Goal: Information Seeking & Learning: Learn about a topic

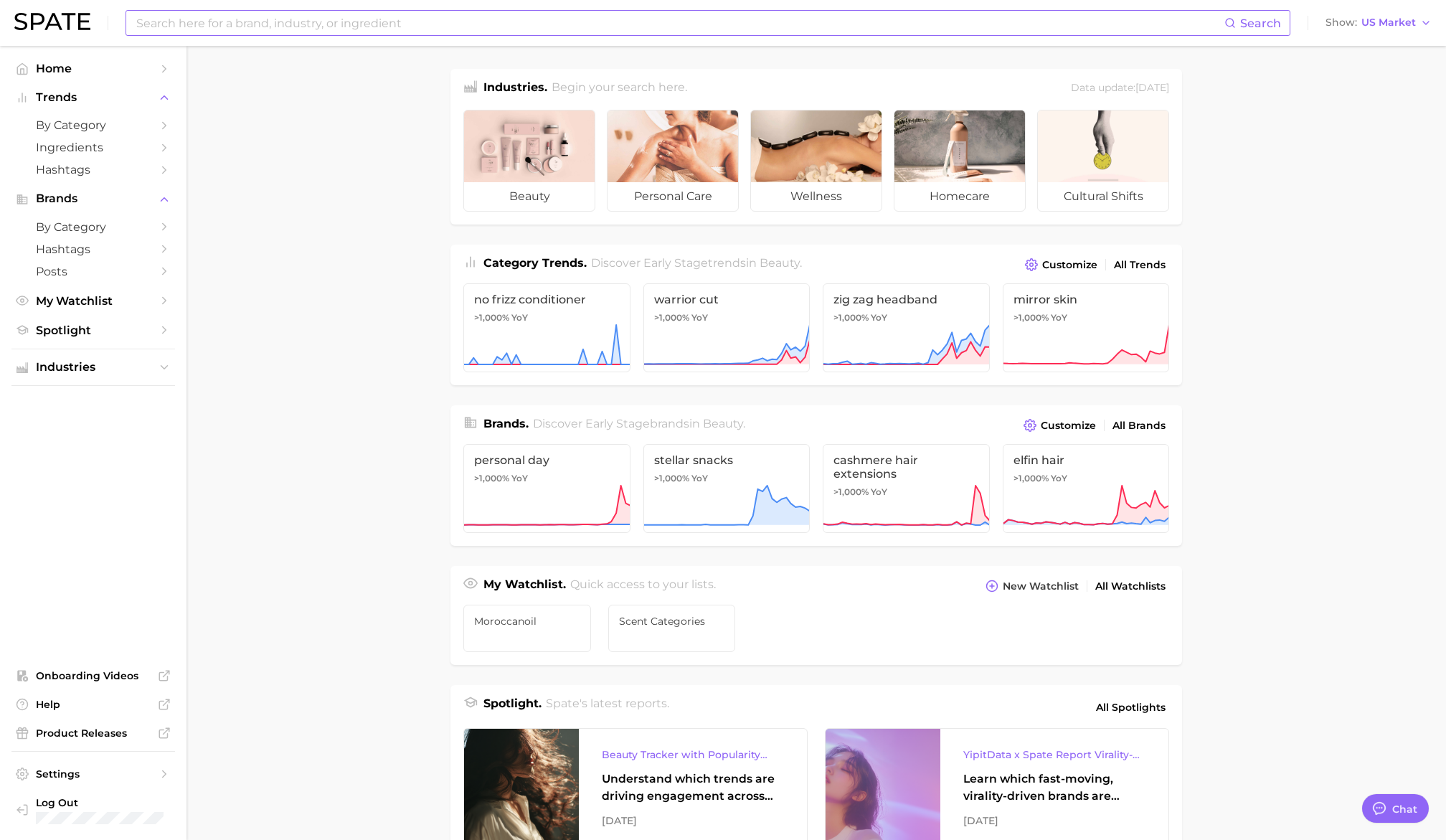
click at [517, 32] on input at bounding box center [680, 23] width 1089 height 24
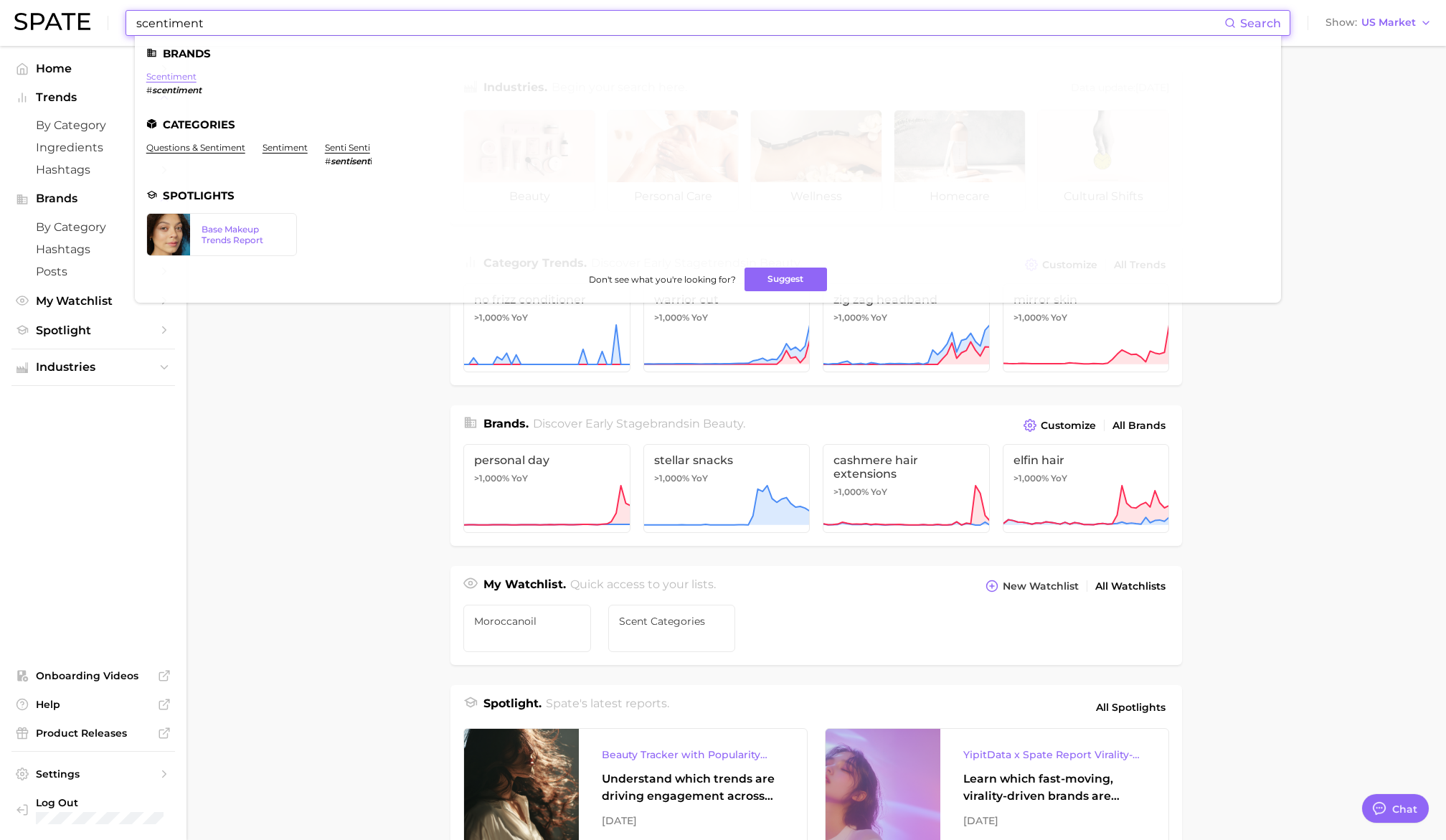
type input "scentiment"
click at [176, 76] on link "scentiment" at bounding box center [171, 76] width 50 height 11
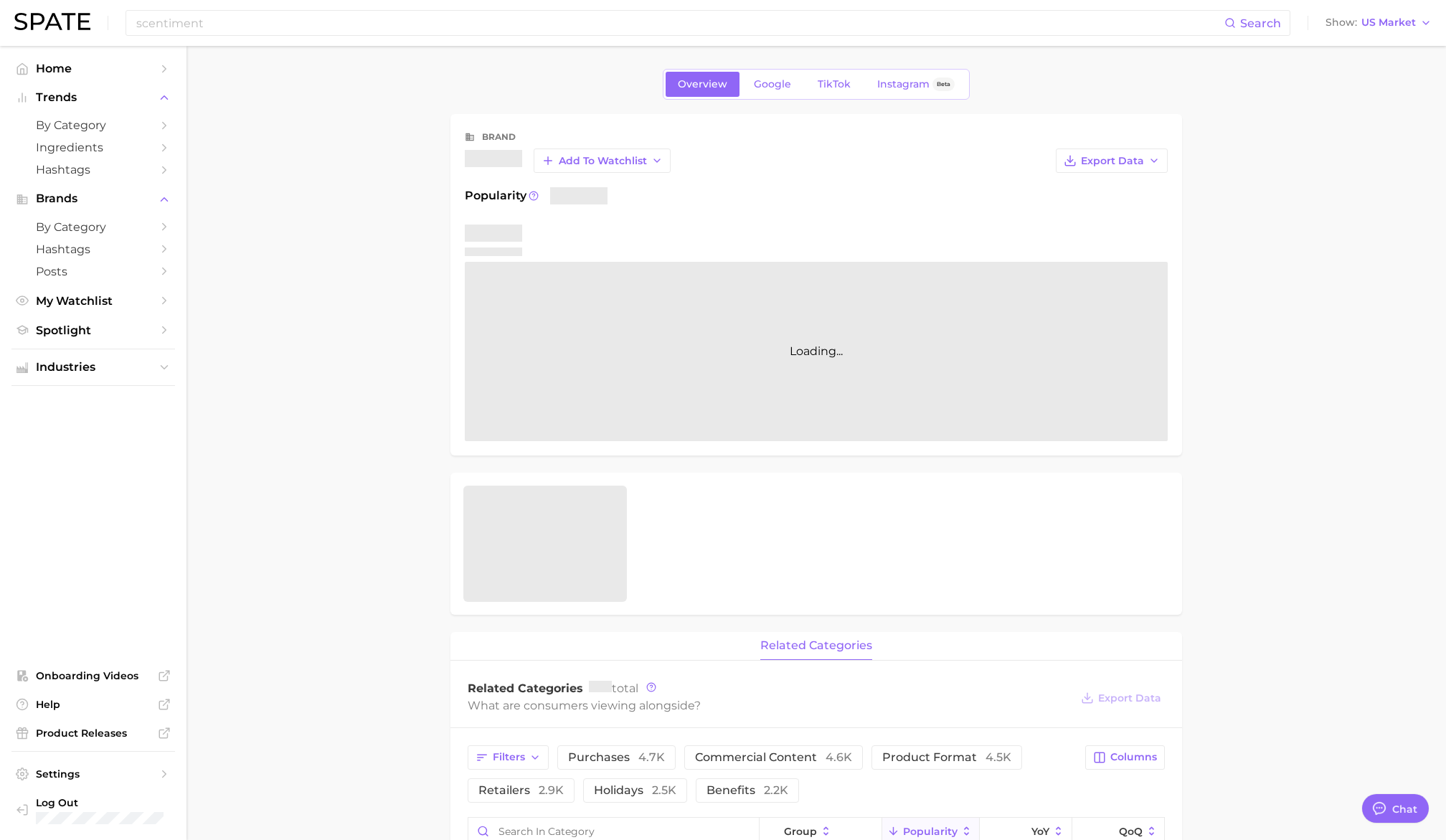
type textarea "x"
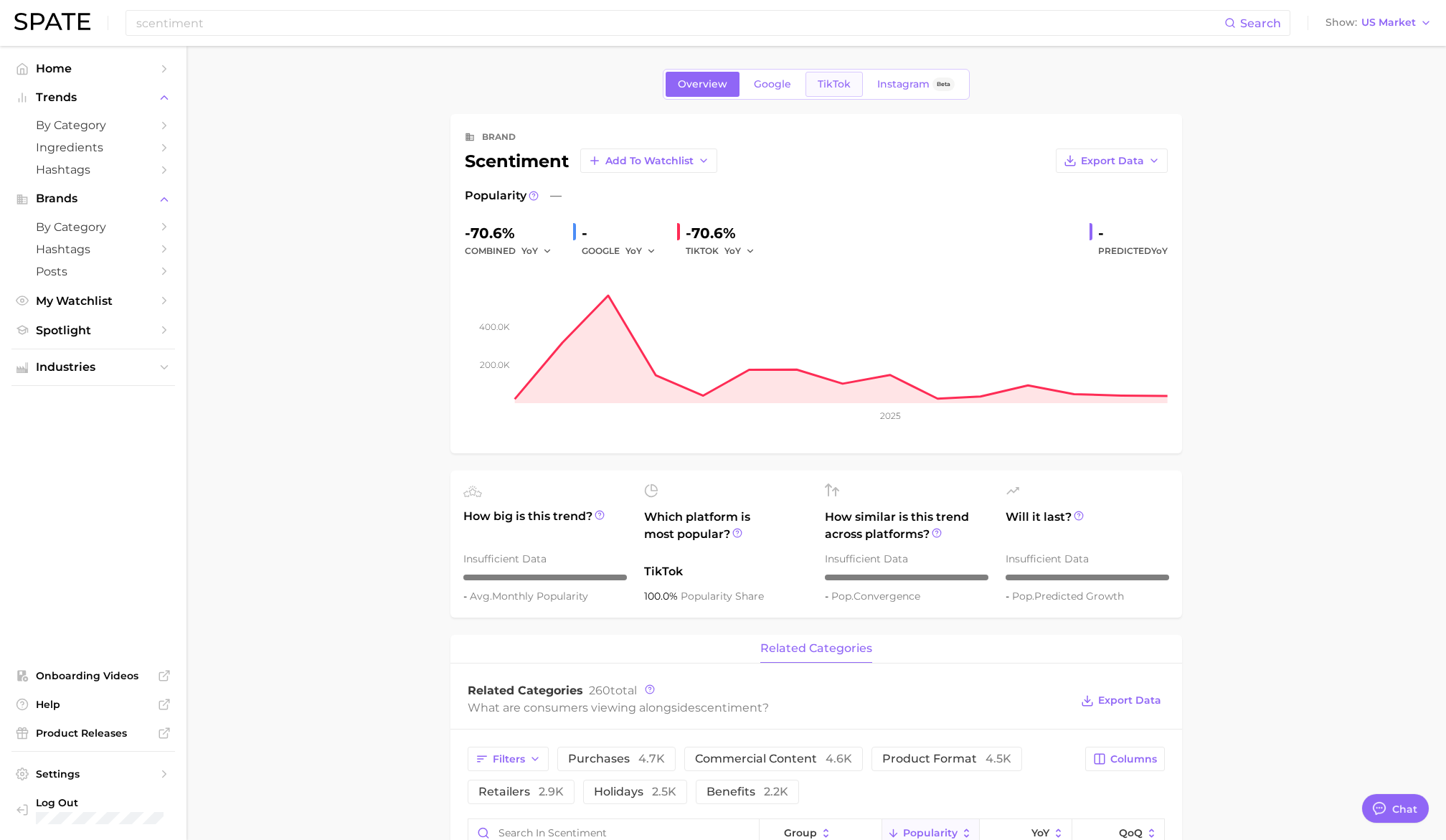
click at [838, 84] on span "TikTok" at bounding box center [833, 84] width 33 height 13
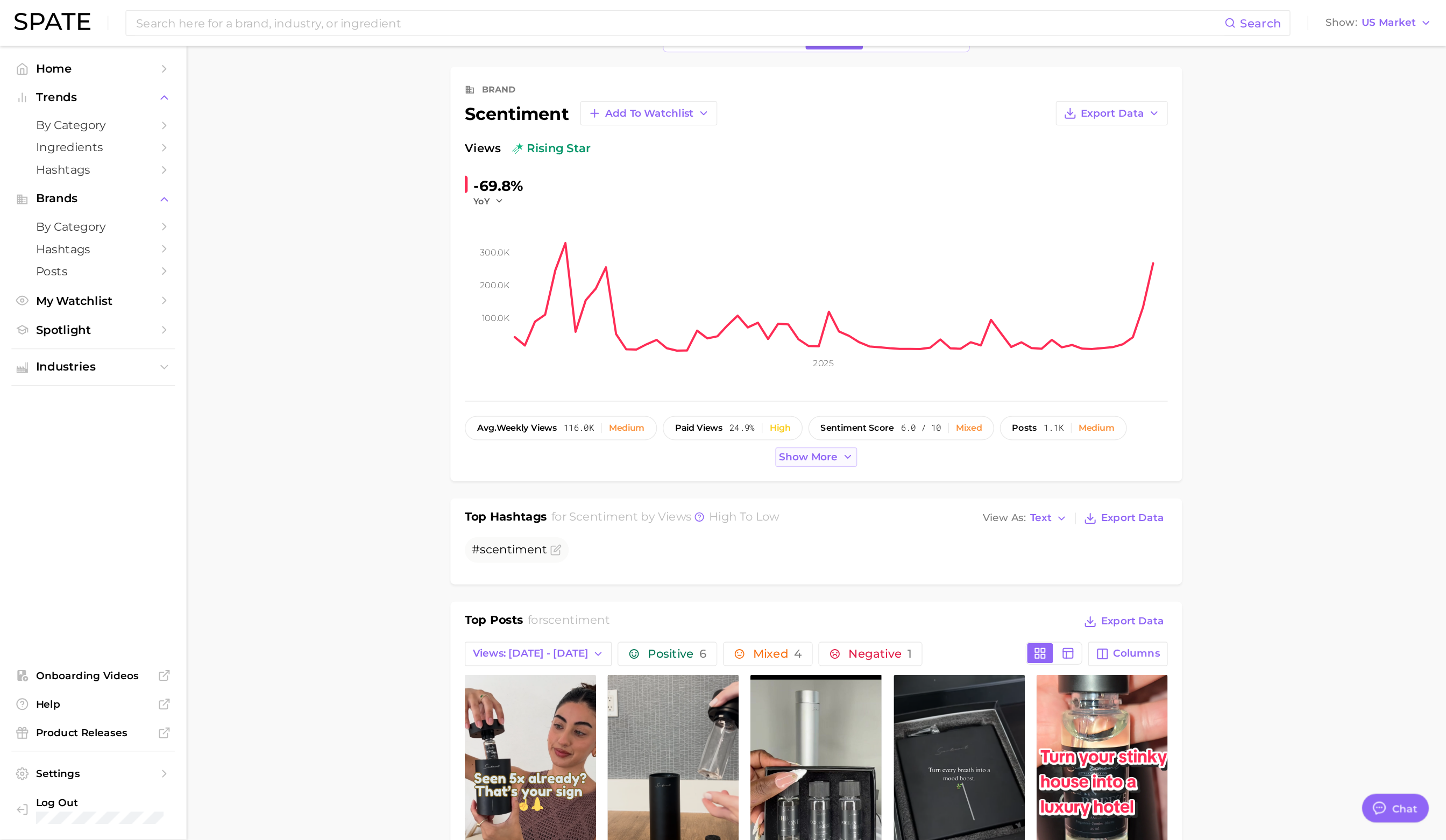
scroll to position [42, 0]
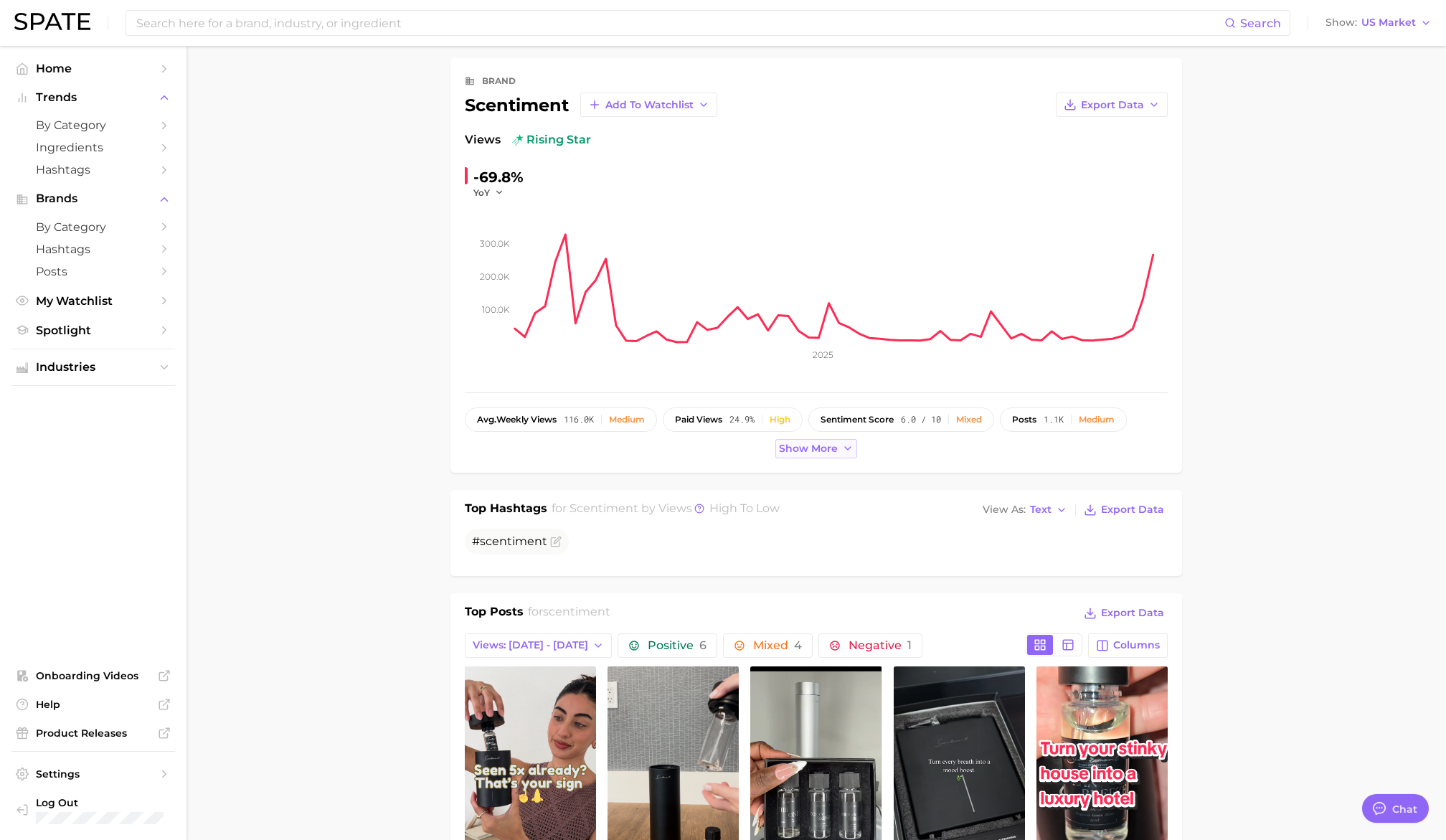
type textarea "x"
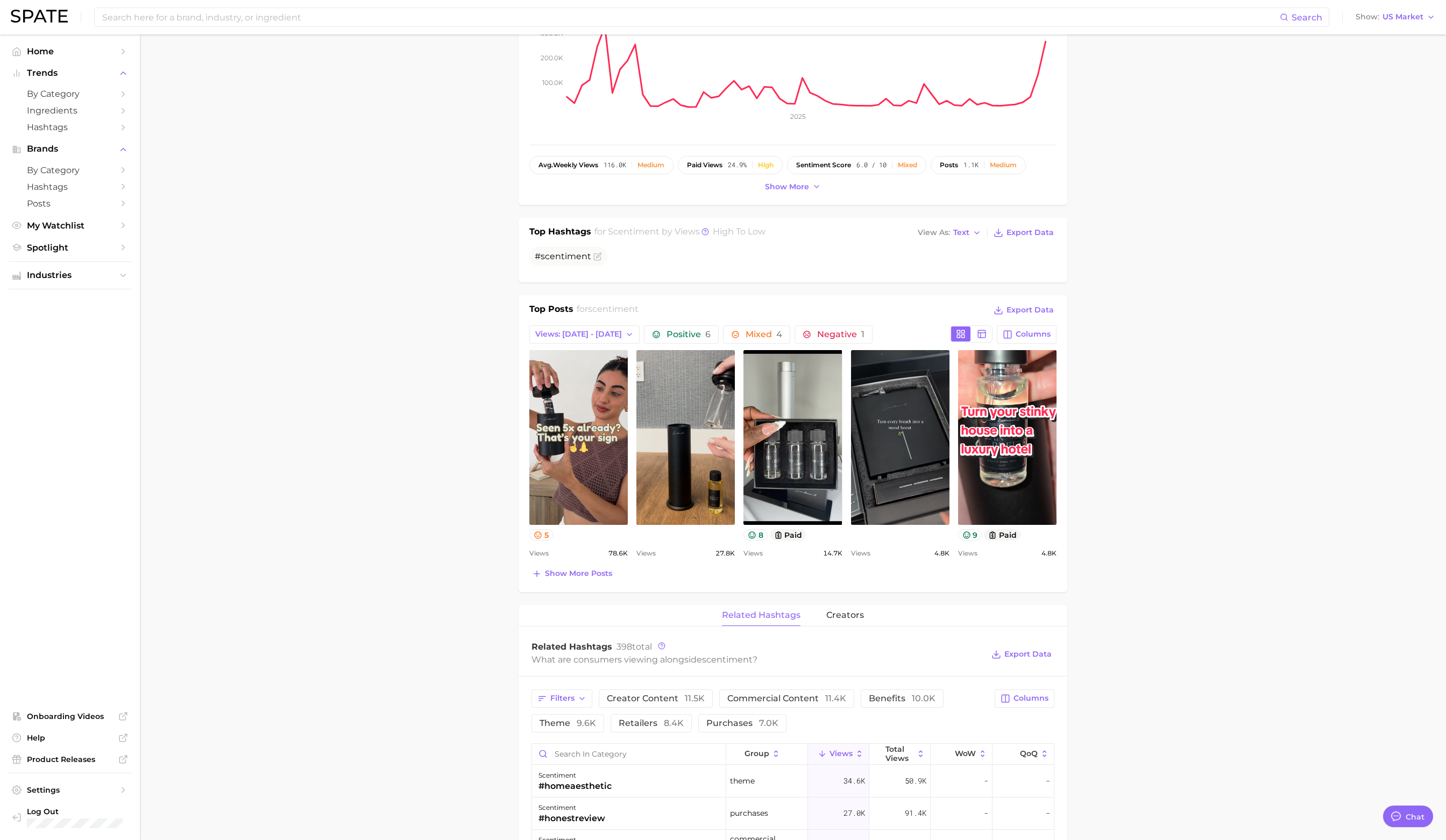
scroll to position [202, 0]
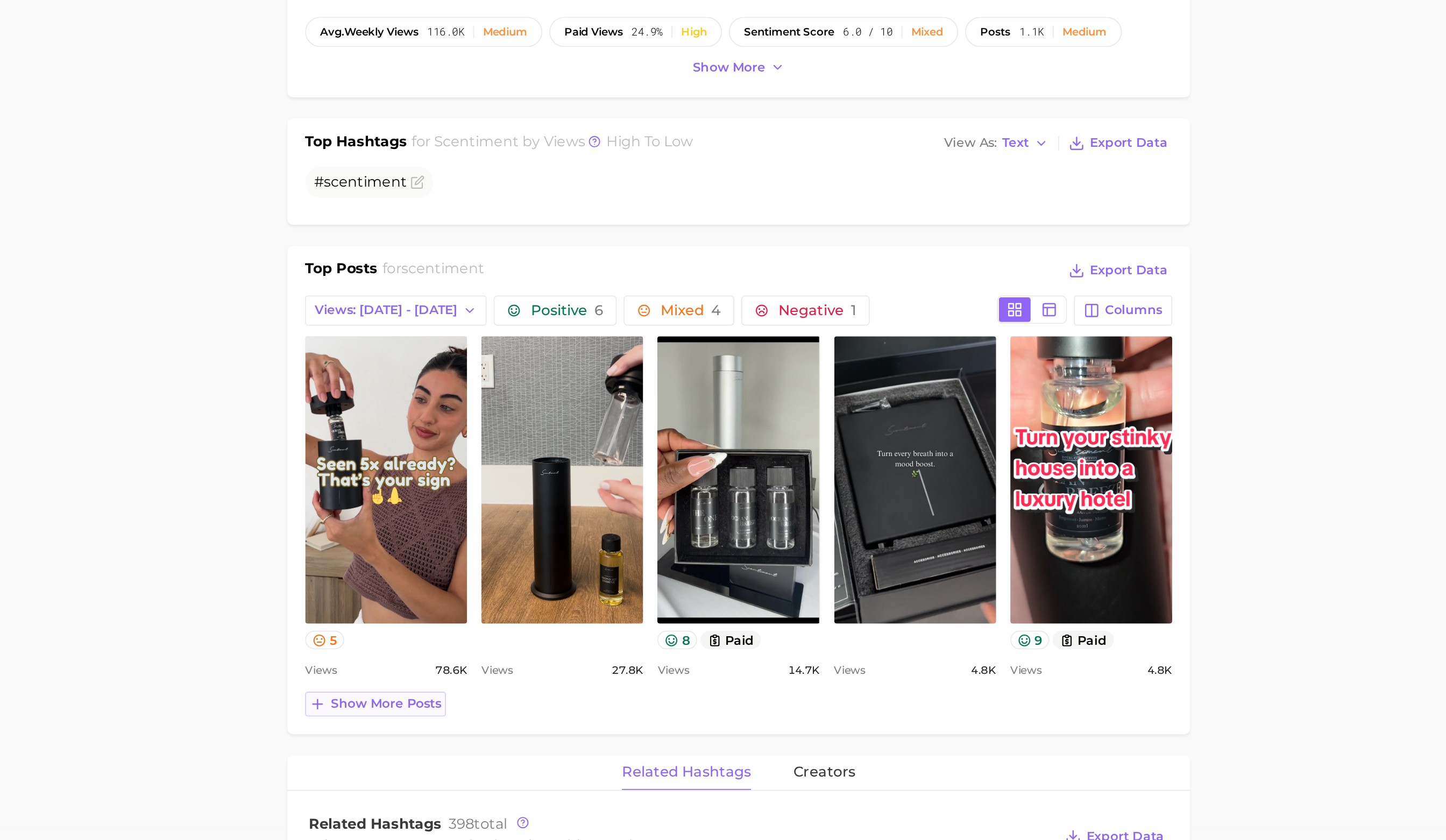
click at [579, 561] on span "Show more posts" at bounding box center [579, 563] width 67 height 9
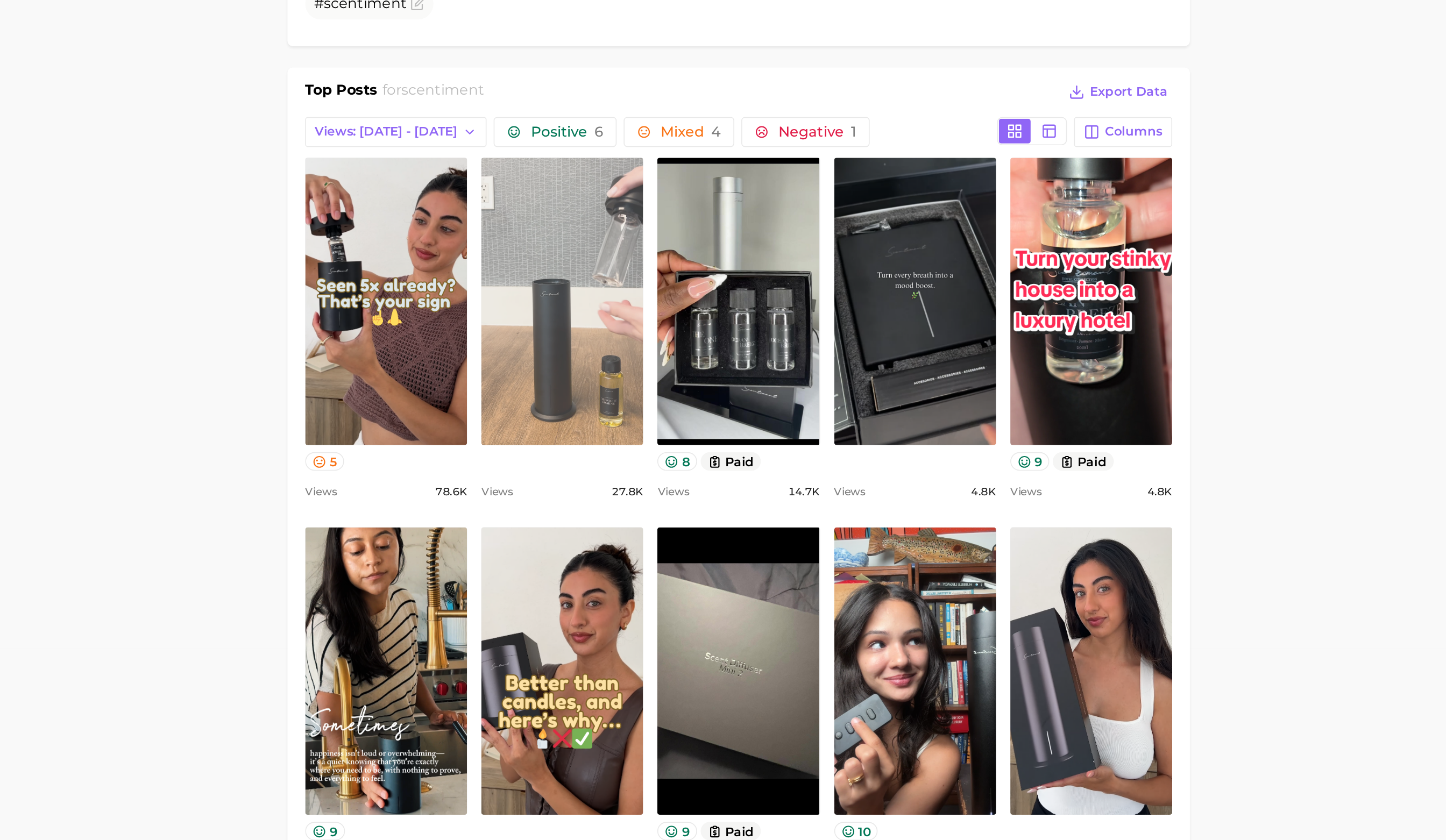
scroll to position [0, 0]
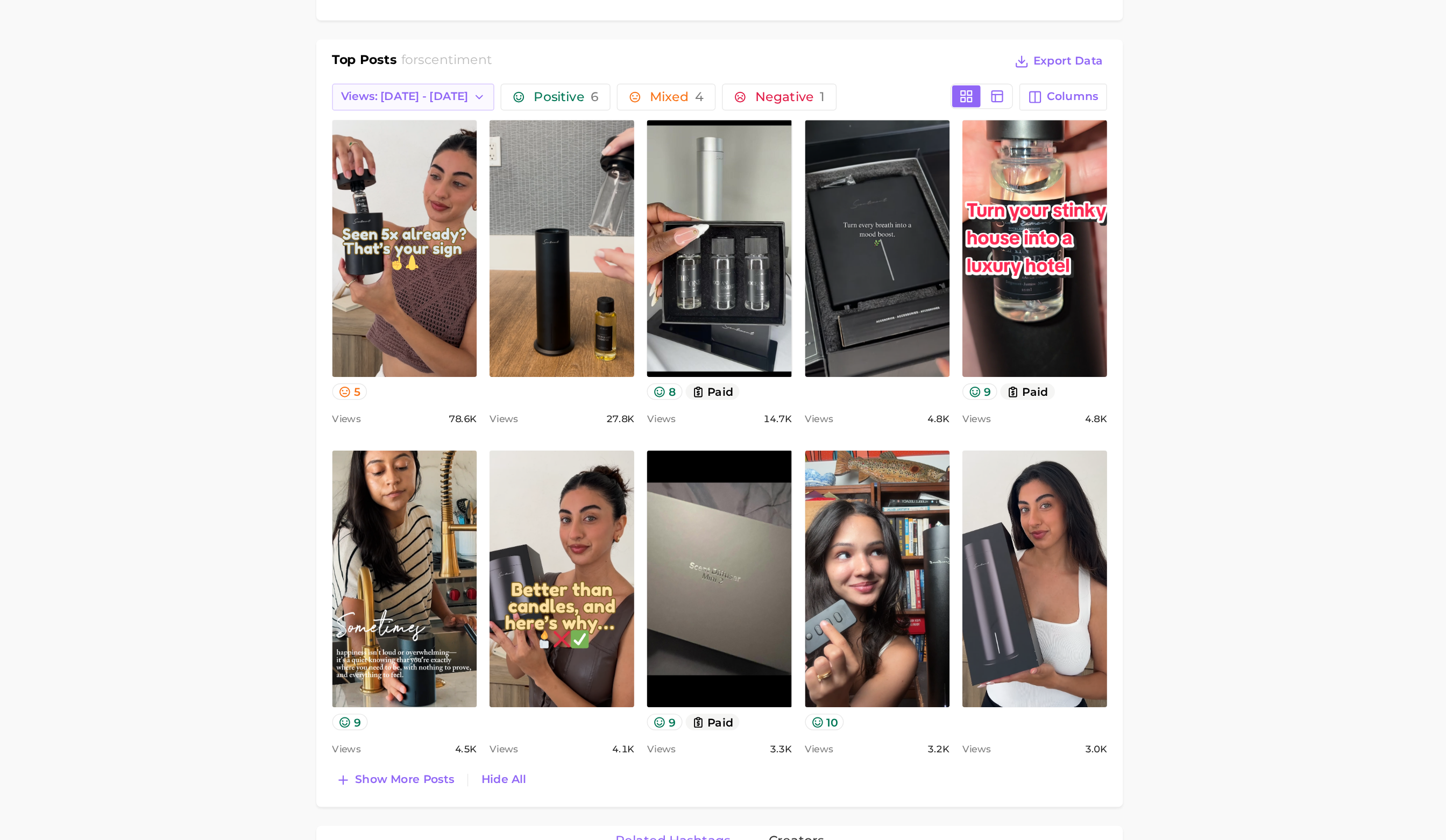
click at [594, 319] on span "Views: [DATE] - [DATE]" at bounding box center [579, 323] width 87 height 9
click at [583, 376] on button "Total Views" at bounding box center [580, 382] width 118 height 20
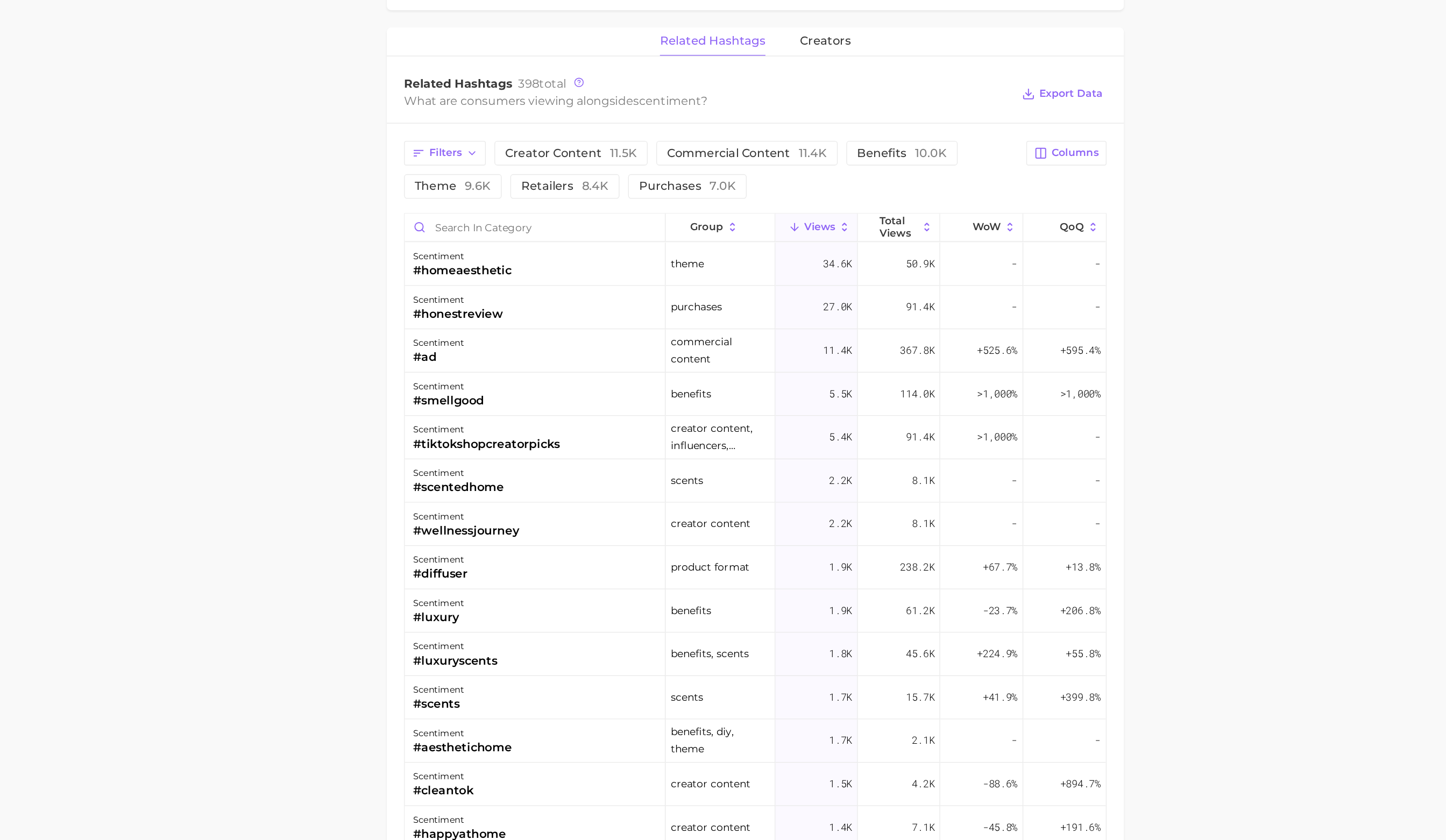
click at [784, 246] on span "related hashtags" at bounding box center [761, 245] width 79 height 9
click at [848, 244] on span "creators" at bounding box center [845, 245] width 38 height 9
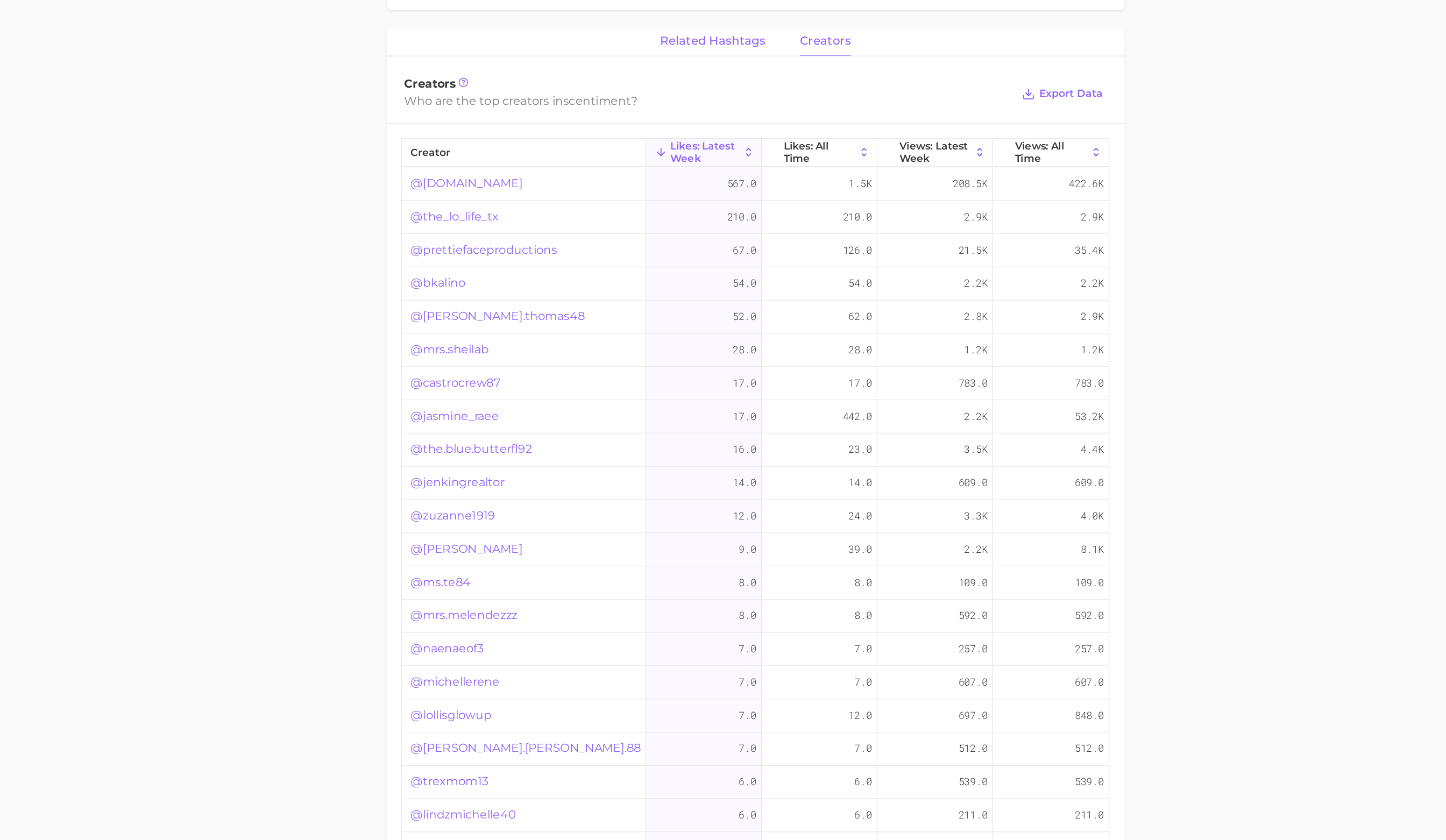
click at [767, 242] on span "related hashtags" at bounding box center [761, 245] width 79 height 9
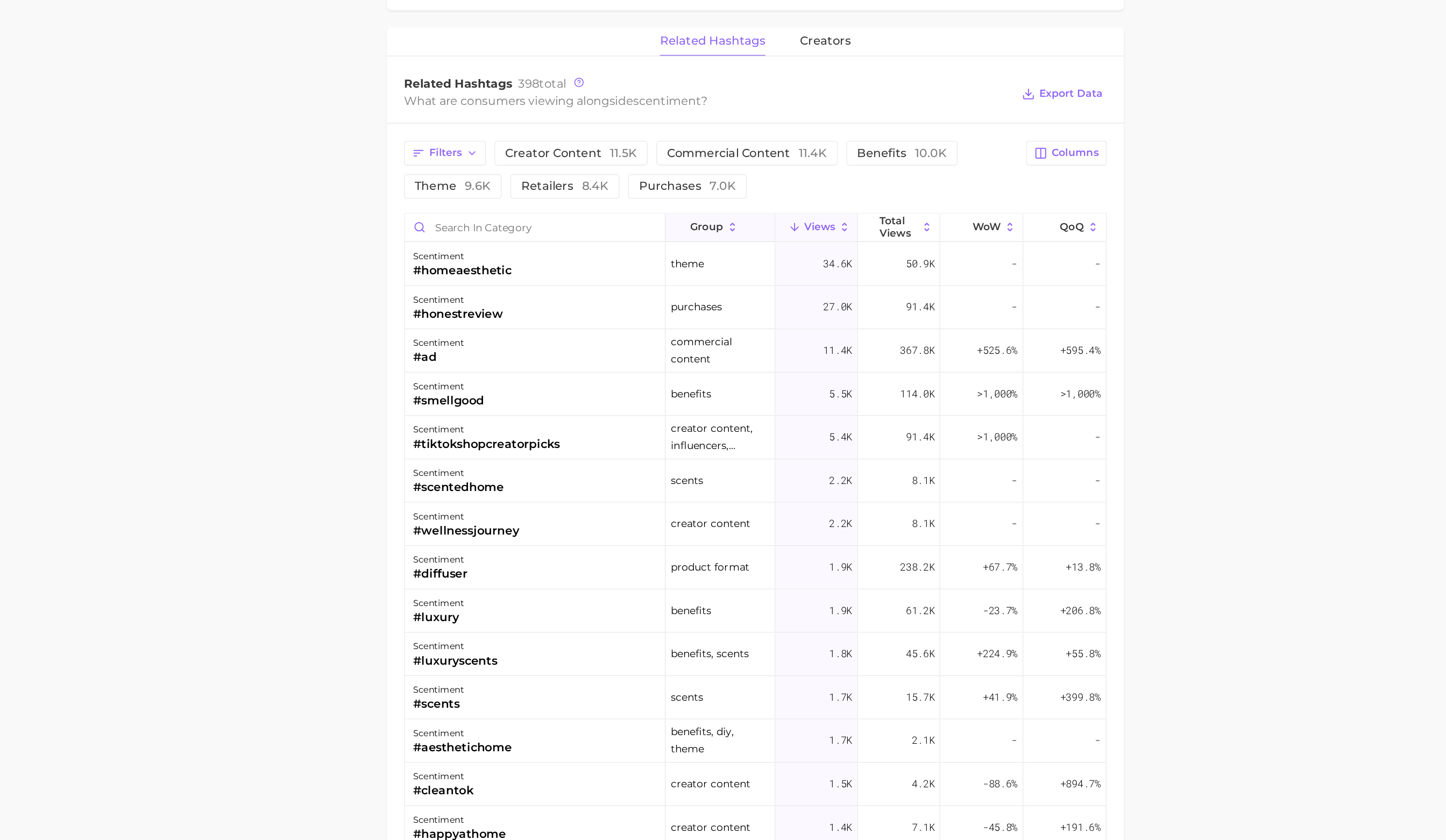
click at [771, 389] on button "group" at bounding box center [767, 384] width 82 height 21
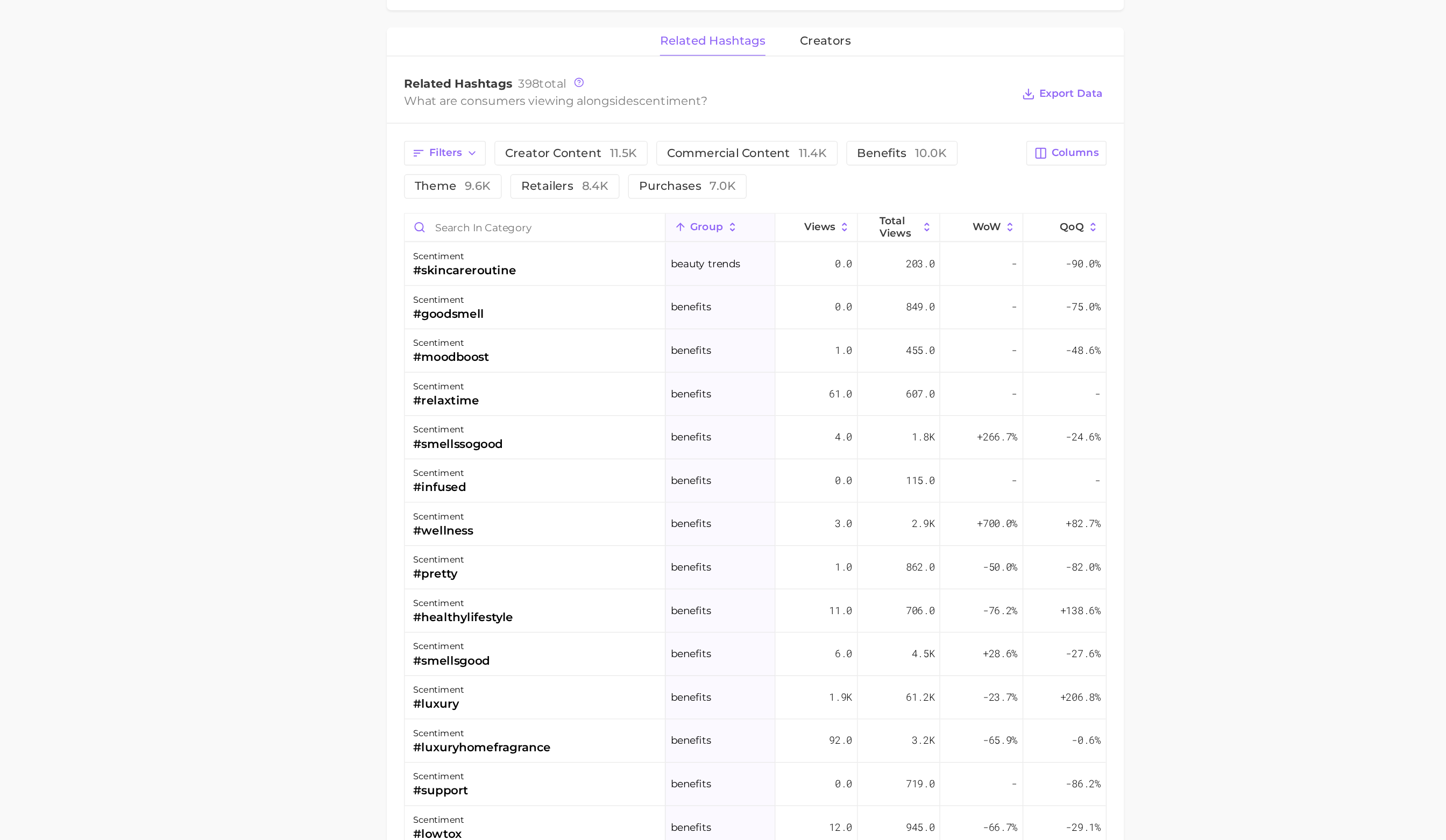
click at [779, 383] on icon at bounding box center [776, 383] width 9 height 9
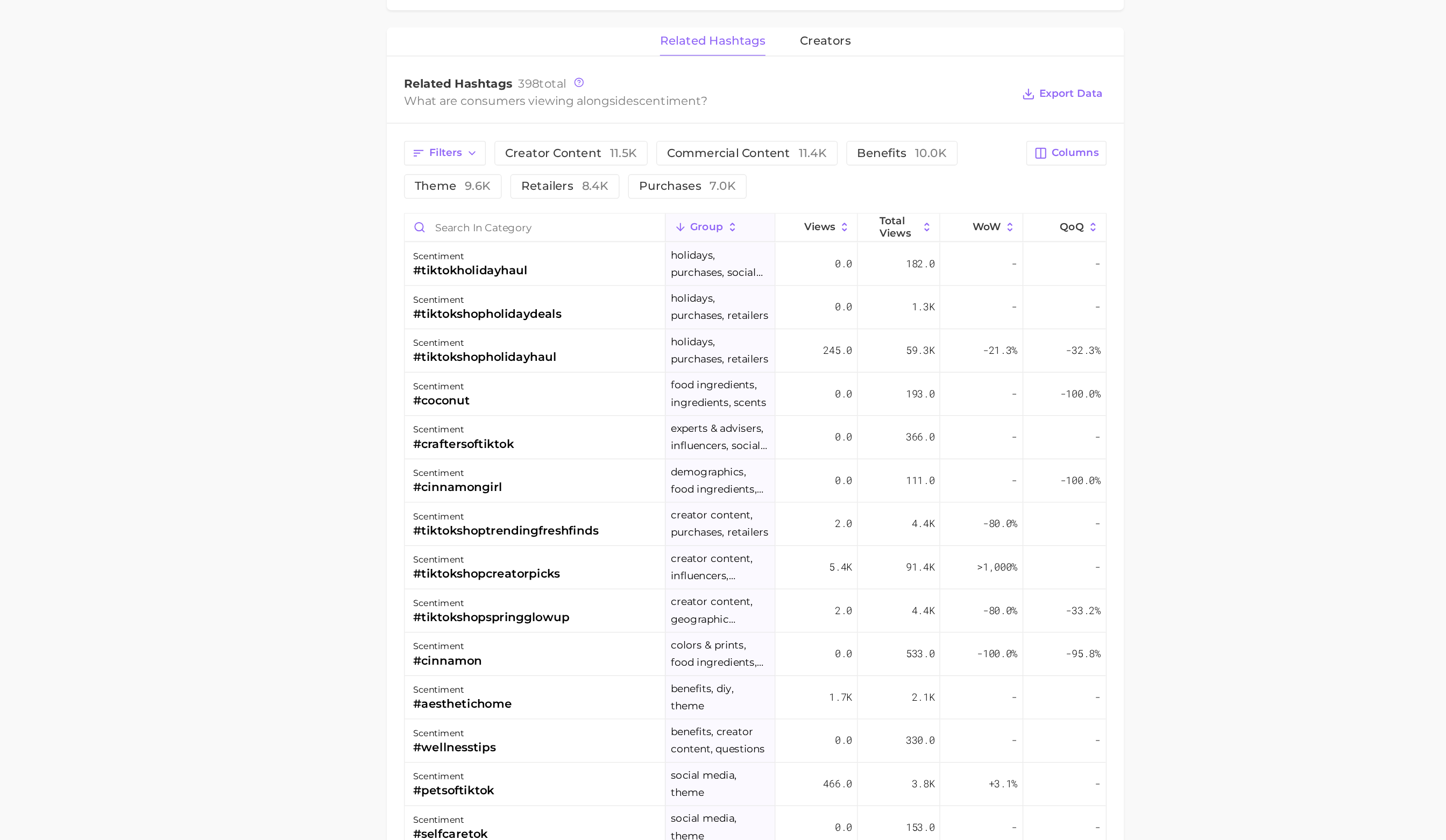
click at [778, 379] on icon at bounding box center [776, 383] width 9 height 9
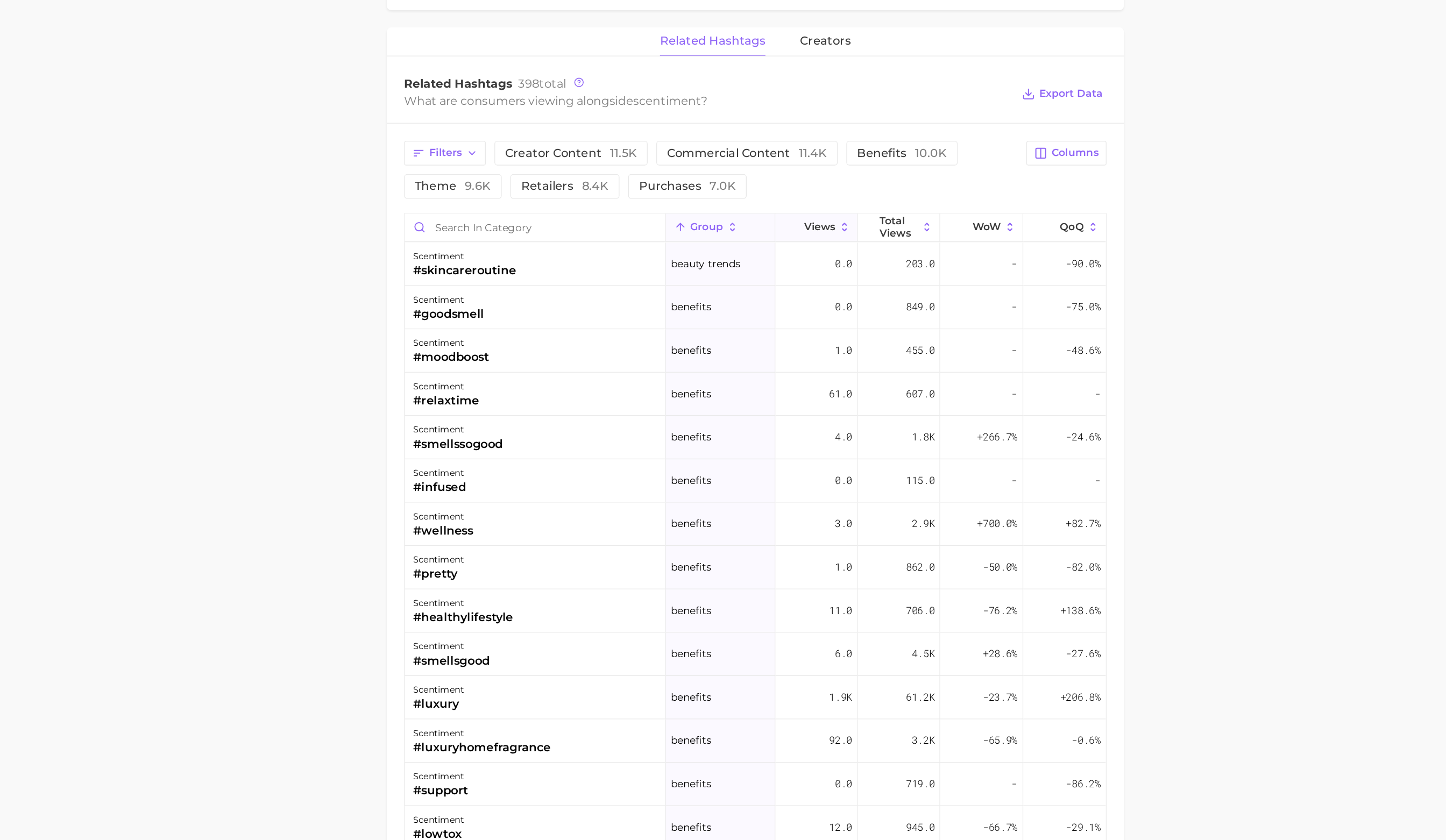
click at [850, 380] on span "Views" at bounding box center [841, 383] width 23 height 9
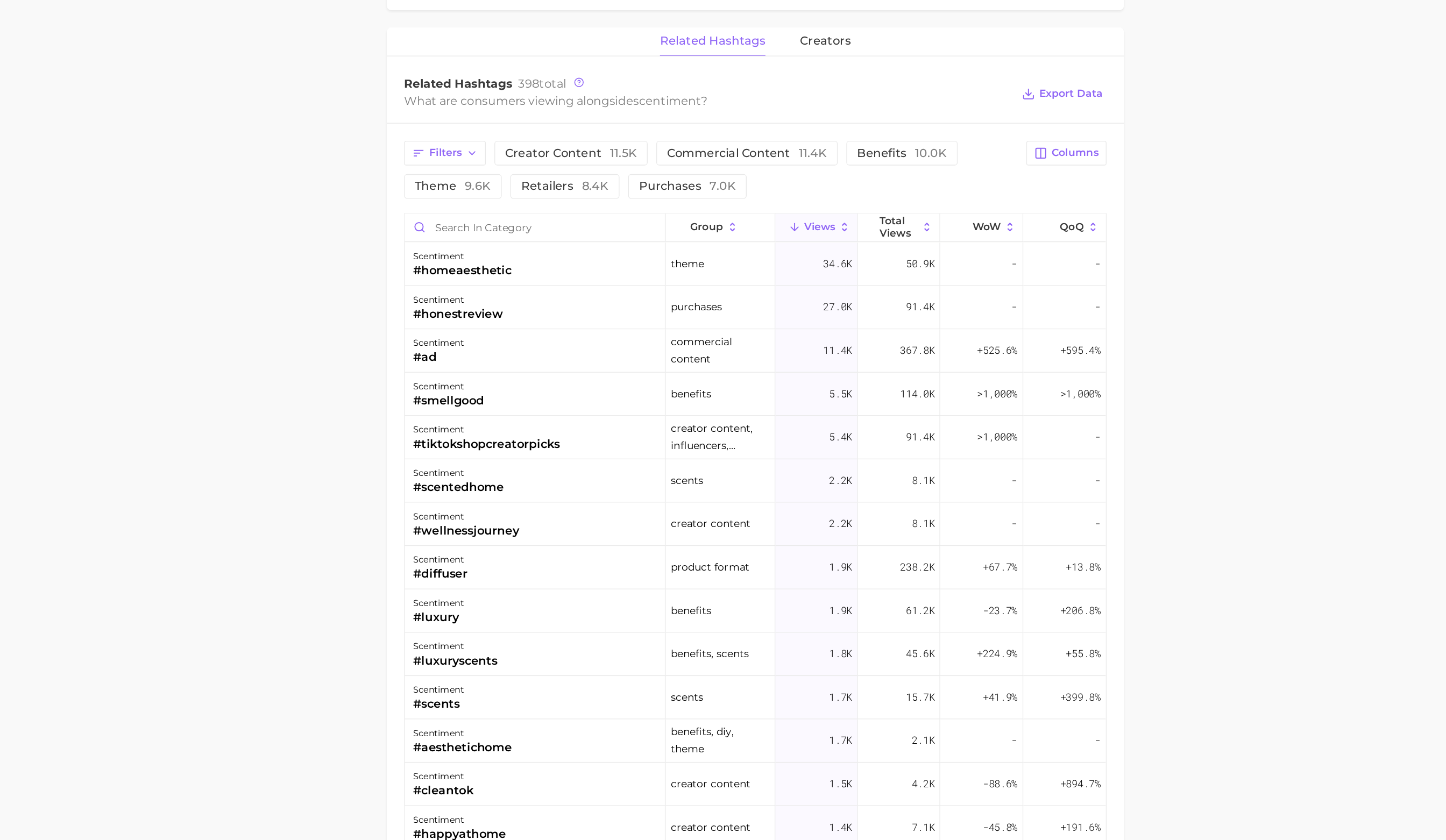
click at [850, 380] on span "Views" at bounding box center [841, 383] width 23 height 9
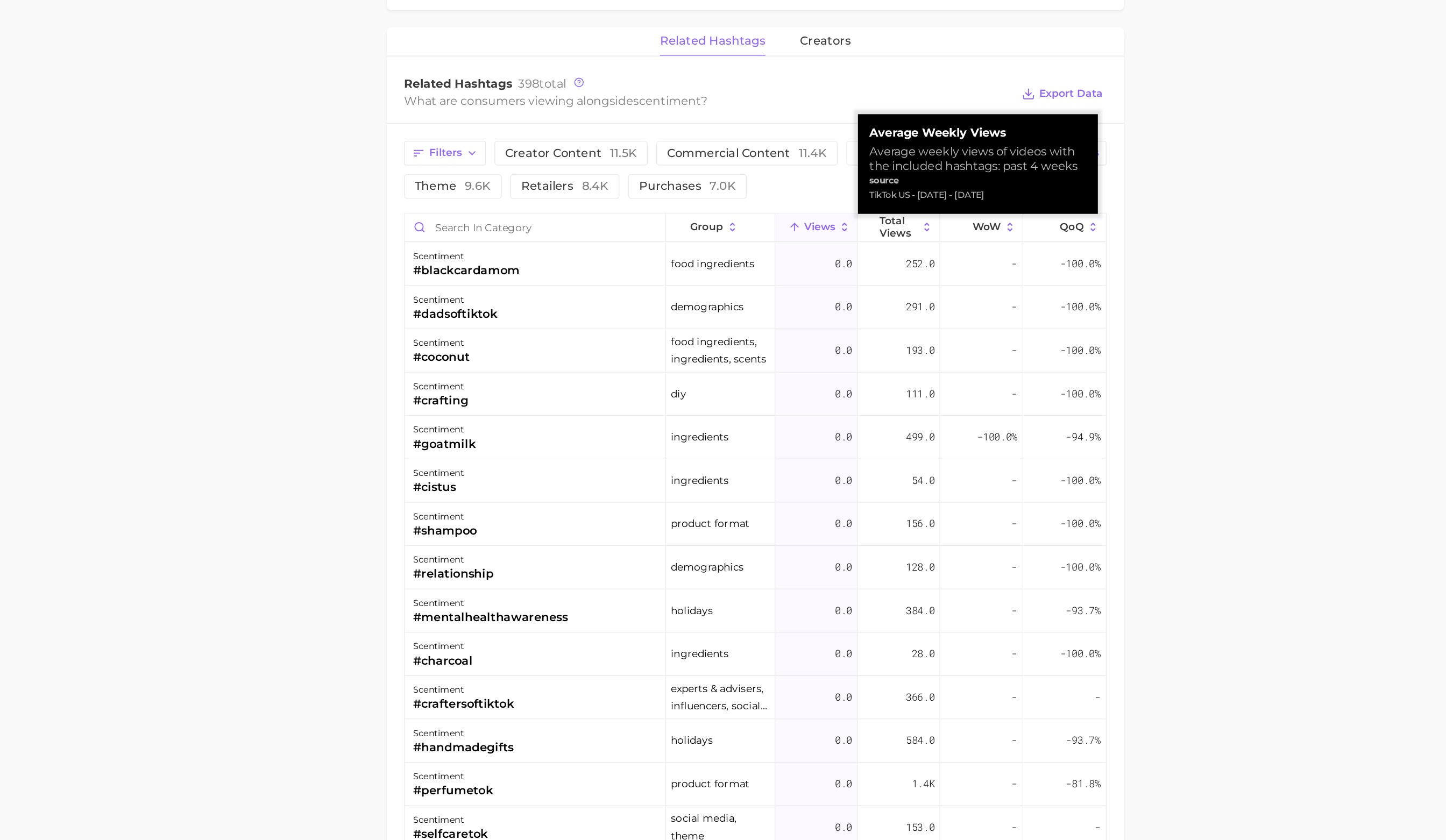
click at [1084, 378] on main "Overview Google TikTok Instagram Beta brand scentiment Add to Watchlist Export …" at bounding box center [793, 243] width 1306 height 2074
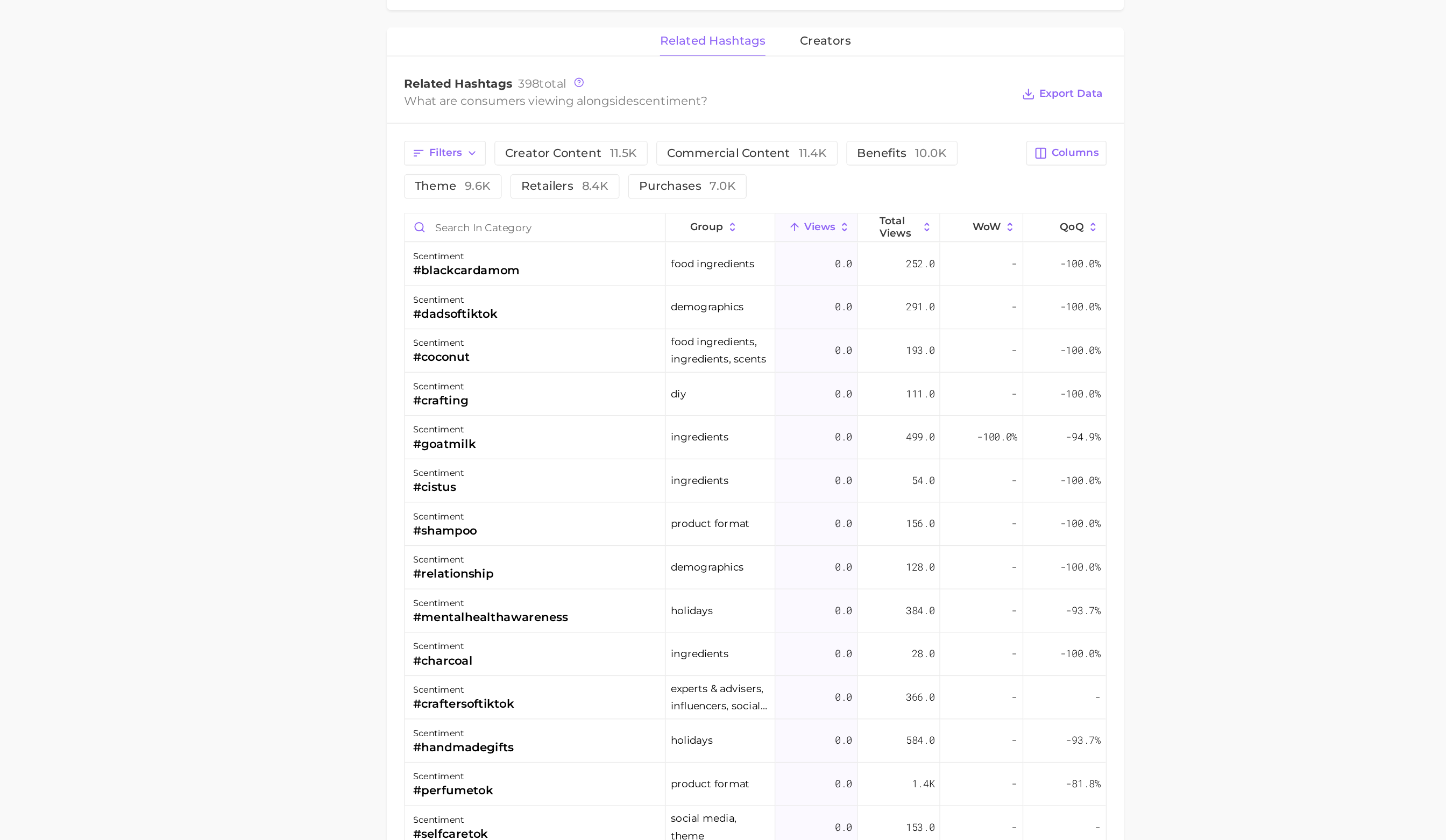
click at [833, 380] on span "Views" at bounding box center [841, 383] width 23 height 9
